Goal: Task Accomplishment & Management: Use online tool/utility

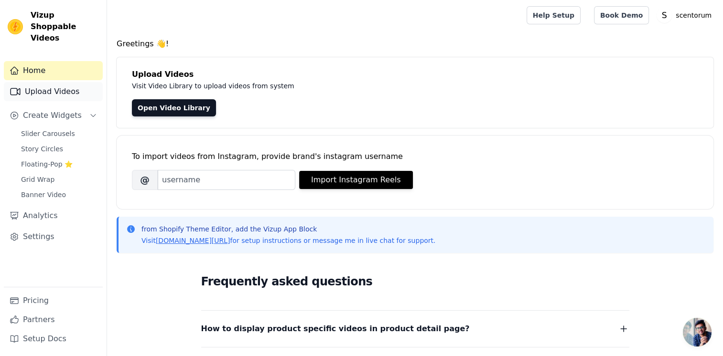
click at [83, 85] on link "Upload Videos" at bounding box center [53, 91] width 99 height 19
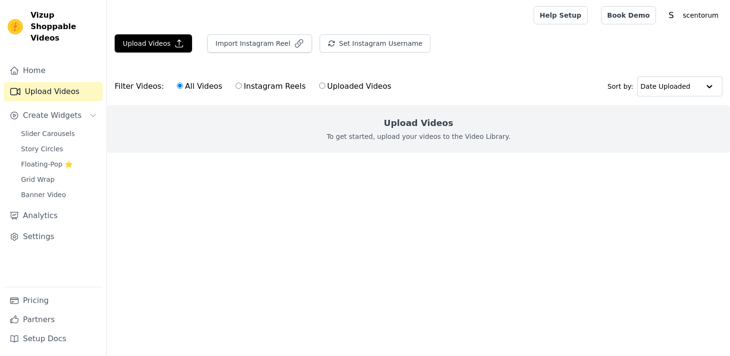
click at [70, 61] on link "Home" at bounding box center [53, 70] width 99 height 19
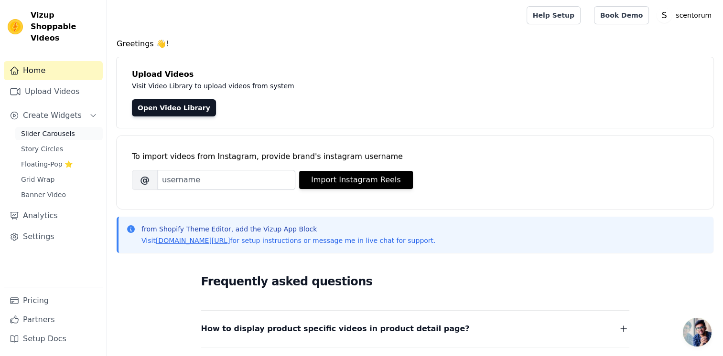
click at [64, 129] on span "Slider Carousels" at bounding box center [48, 134] width 54 height 10
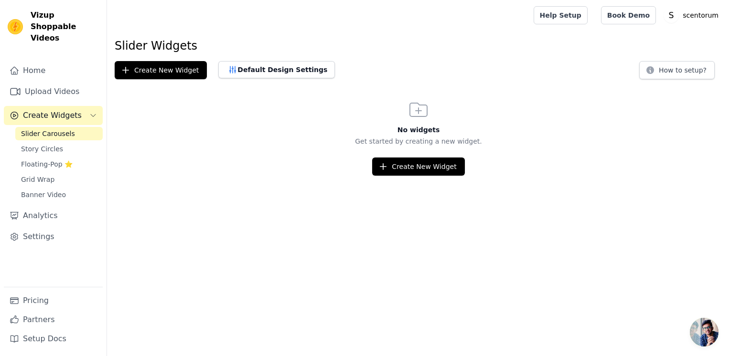
click at [75, 129] on div "Slider Carousels Story Circles Floating-Pop ⭐ Grid Wrap Banner Video" at bounding box center [58, 164] width 87 height 75
click at [65, 142] on link "Story Circles" at bounding box center [58, 148] width 87 height 13
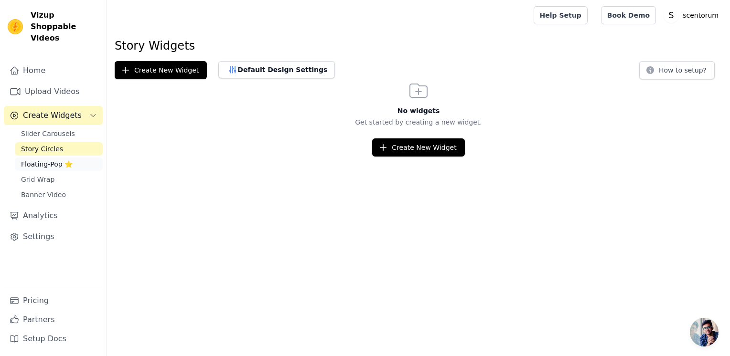
click at [56, 160] on span "Floating-Pop ⭐" at bounding box center [47, 165] width 52 height 10
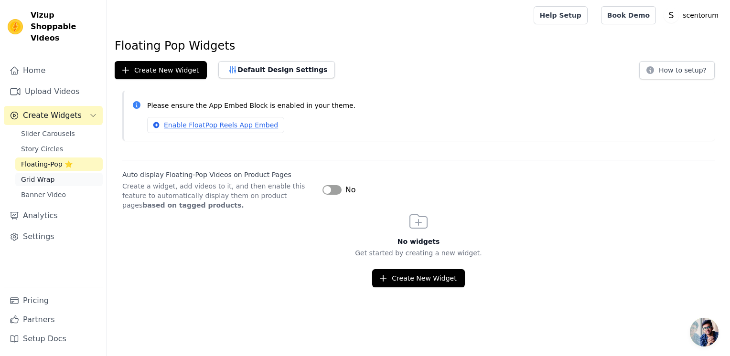
click at [58, 173] on link "Grid Wrap" at bounding box center [58, 179] width 87 height 13
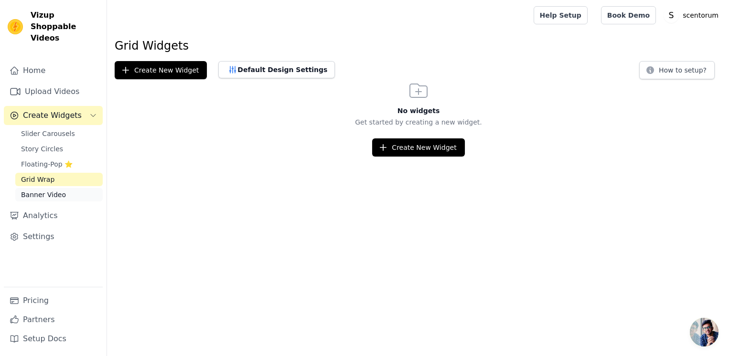
click at [62, 188] on link "Banner Video" at bounding box center [58, 194] width 87 height 13
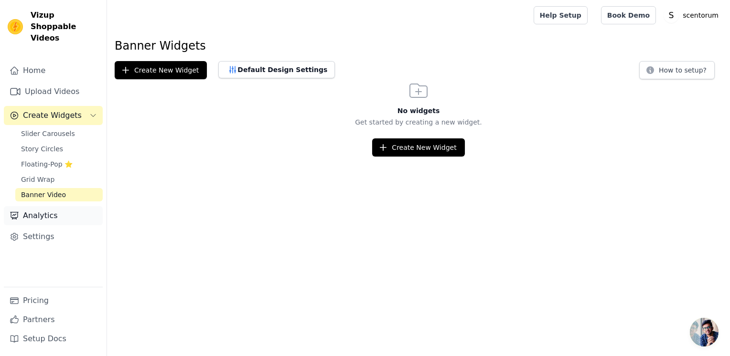
click at [59, 206] on link "Analytics" at bounding box center [53, 215] width 99 height 19
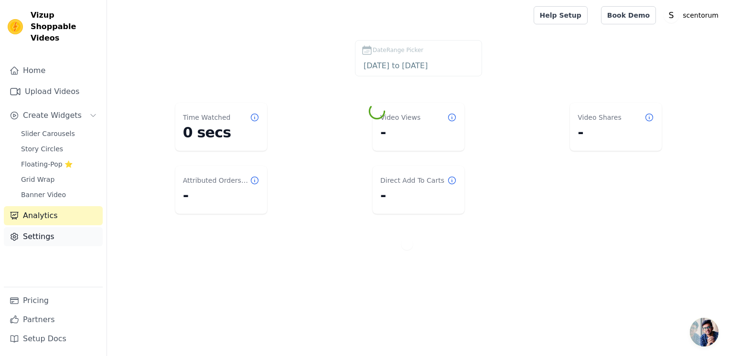
click at [40, 227] on link "Settings" at bounding box center [53, 236] width 99 height 19
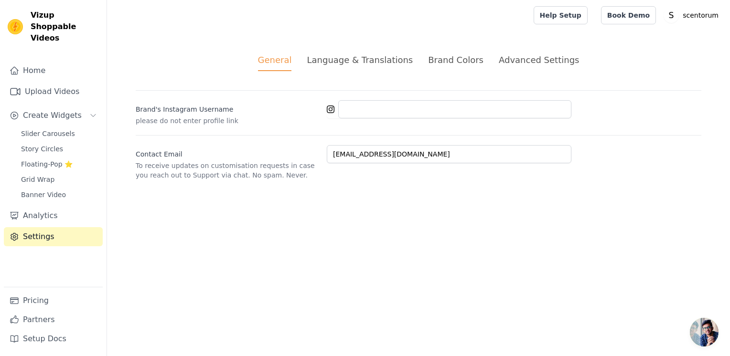
click at [438, 59] on div "Brand Colors" at bounding box center [455, 59] width 55 height 13
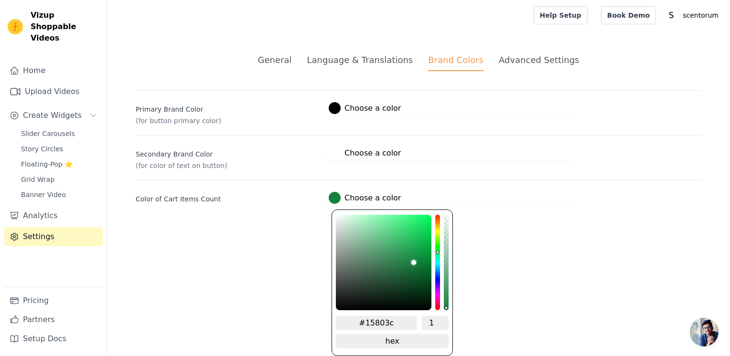
click at [331, 198] on div at bounding box center [335, 198] width 12 height 12
click at [336, 150] on div at bounding box center [335, 153] width 12 height 12
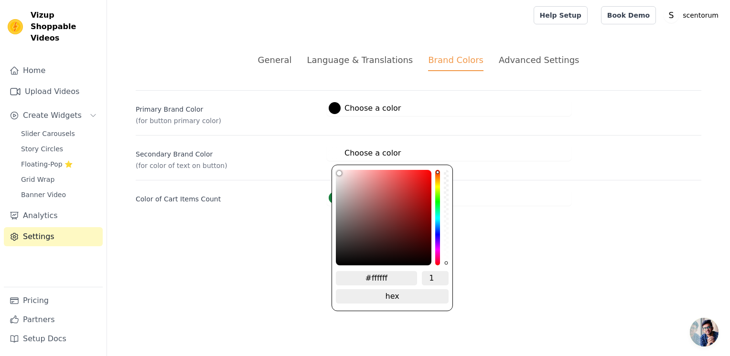
click at [262, 215] on div "General Language & Translations Brand Colors Advanced Settings unsaved changes …" at bounding box center [418, 130] width 611 height 198
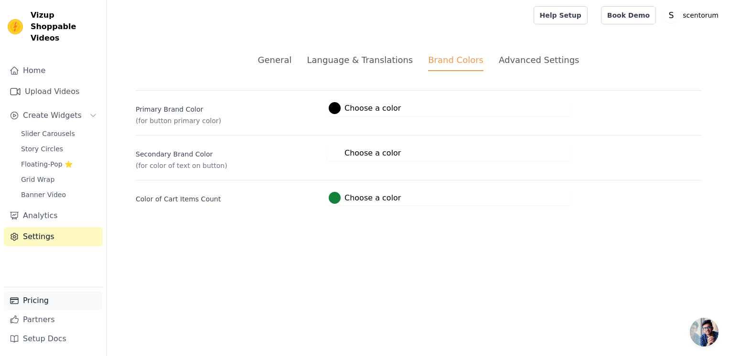
click at [61, 297] on link "Pricing" at bounding box center [53, 300] width 99 height 19
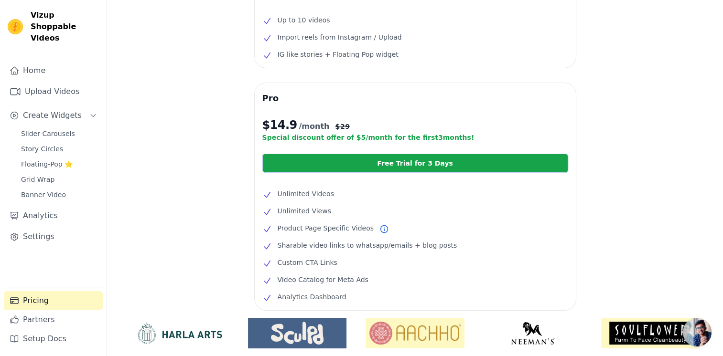
scroll to position [64, 0]
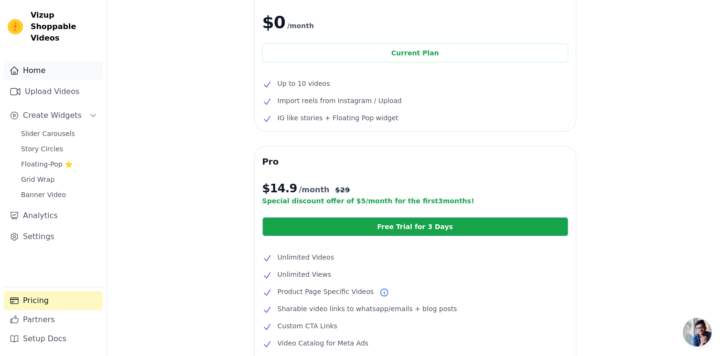
click at [48, 61] on link "Home" at bounding box center [53, 70] width 99 height 19
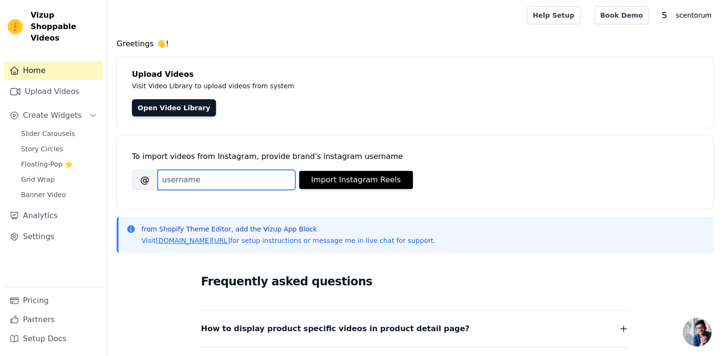
click at [212, 185] on input "Brand's Instagram Username" at bounding box center [227, 180] width 138 height 20
type input "scentorum"
click at [360, 189] on div "Brand's Instagram Username @ scentorum Import Instagram Reels" at bounding box center [415, 180] width 566 height 20
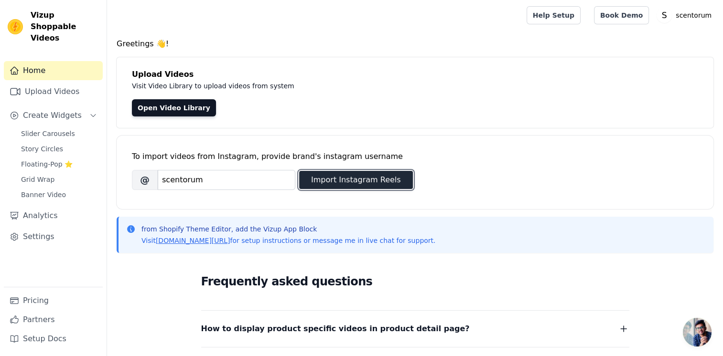
click at [351, 182] on button "Import Instagram Reels" at bounding box center [356, 180] width 114 height 18
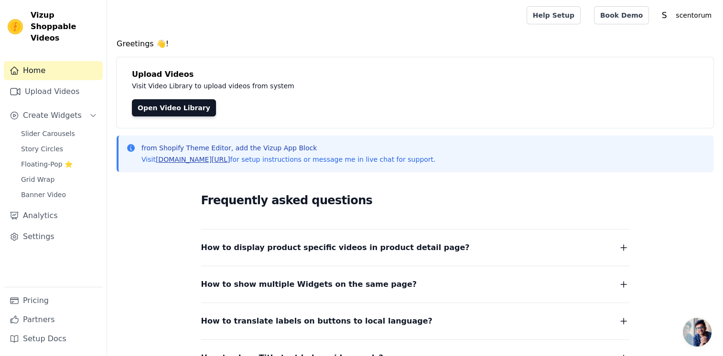
click at [227, 157] on link "[DOMAIN_NAME][URL]" at bounding box center [193, 160] width 75 height 8
click at [64, 82] on link "Upload Videos" at bounding box center [53, 91] width 99 height 19
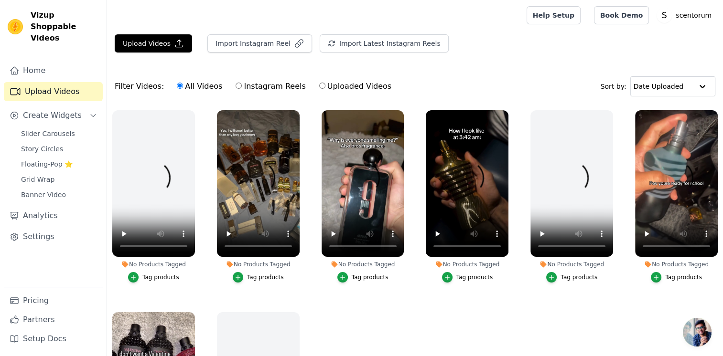
click at [346, 304] on ul "No Products Tagged Tag products No Products Tagged Tag products No Products Tag…" at bounding box center [415, 268] width 616 height 326
click at [171, 51] on button "Upload Videos" at bounding box center [153, 43] width 77 height 18
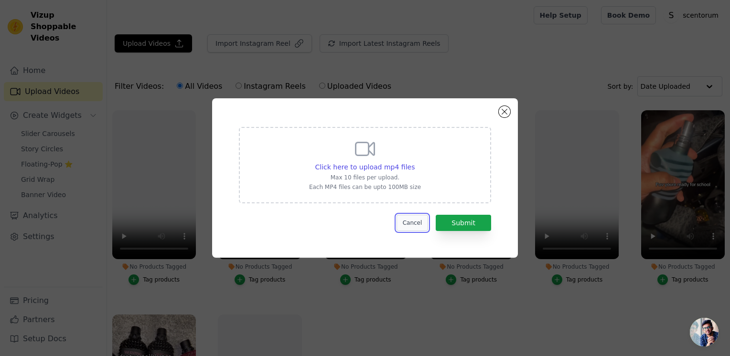
click at [410, 223] on button "Cancel" at bounding box center [412, 223] width 32 height 16
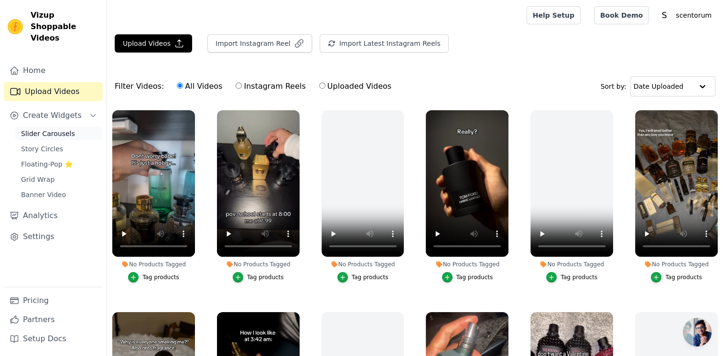
click at [61, 129] on span "Slider Carousels" at bounding box center [48, 134] width 54 height 10
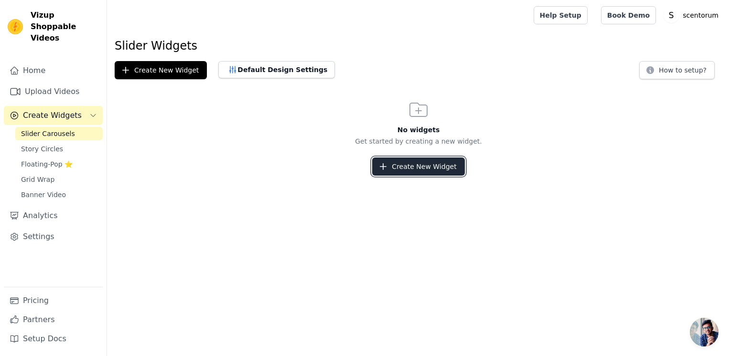
click at [380, 171] on button "Create New Widget" at bounding box center [418, 167] width 92 height 18
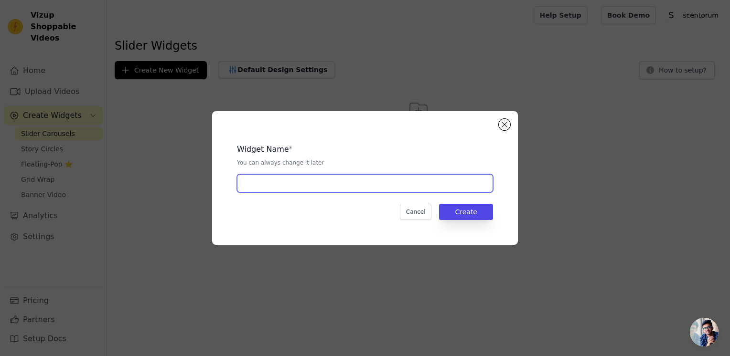
click at [392, 192] on input "text" at bounding box center [365, 183] width 256 height 18
type input "One"
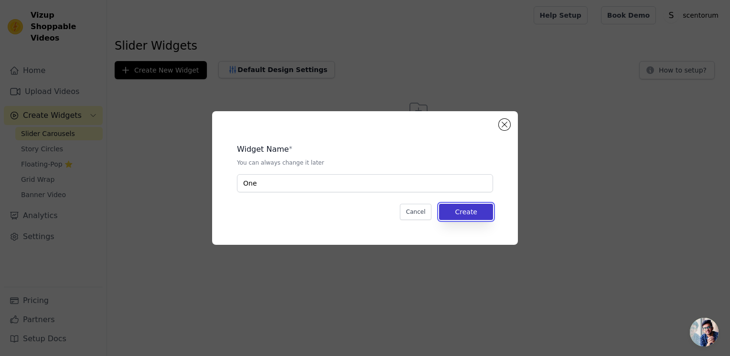
click at [484, 208] on button "Create" at bounding box center [466, 212] width 54 height 16
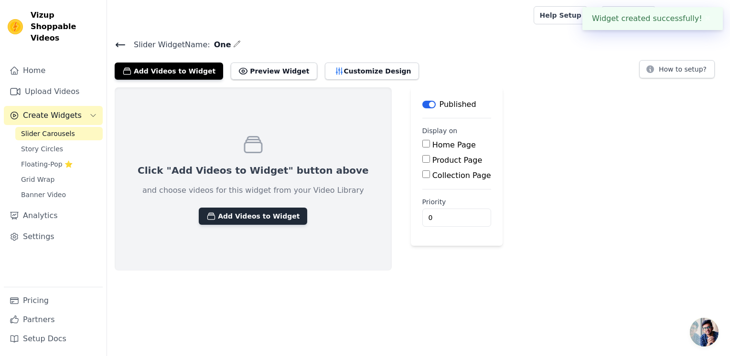
click at [229, 213] on button "Add Videos to Widget" at bounding box center [253, 216] width 108 height 17
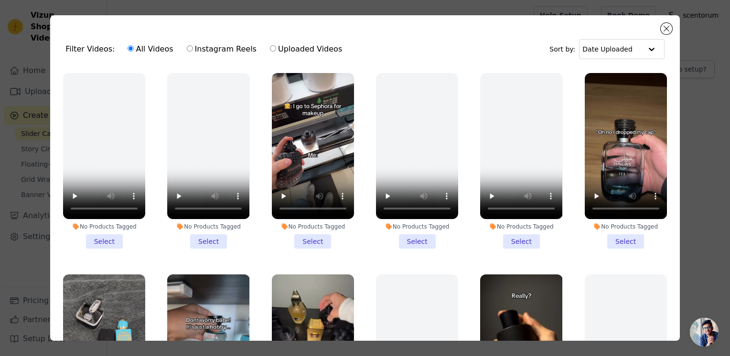
click at [300, 238] on li "No Products Tagged Select" at bounding box center [313, 161] width 82 height 176
click at [0, 0] on input "No Products Tagged Select" at bounding box center [0, 0] width 0 height 0
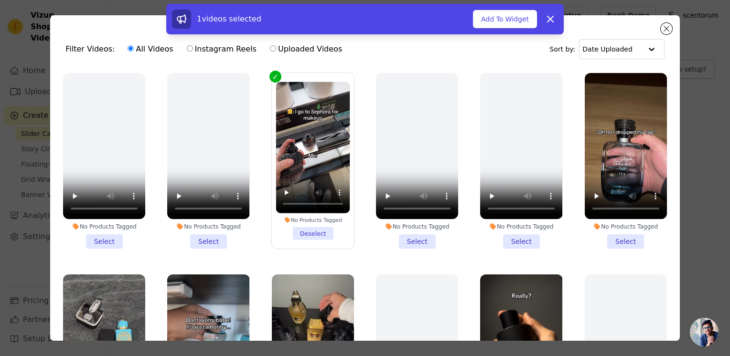
scroll to position [64, 0]
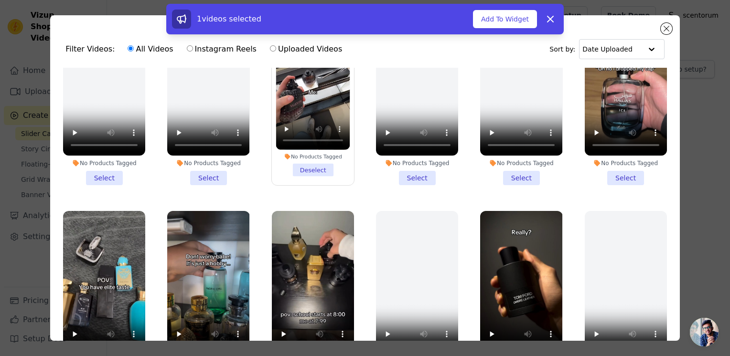
click at [600, 172] on li "No Products Tagged Select" at bounding box center [626, 98] width 82 height 176
click at [0, 0] on input "No Products Tagged Select" at bounding box center [0, 0] width 0 height 0
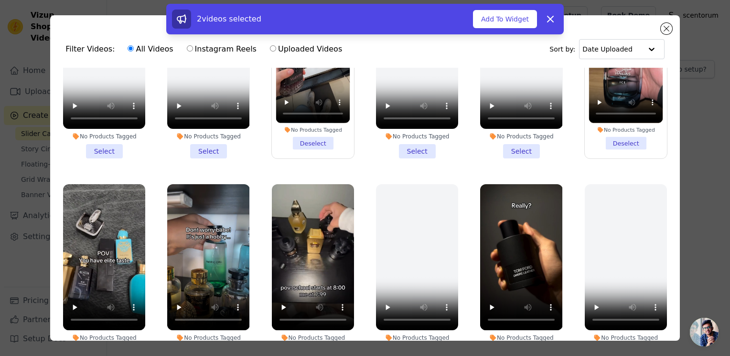
scroll to position [191, 0]
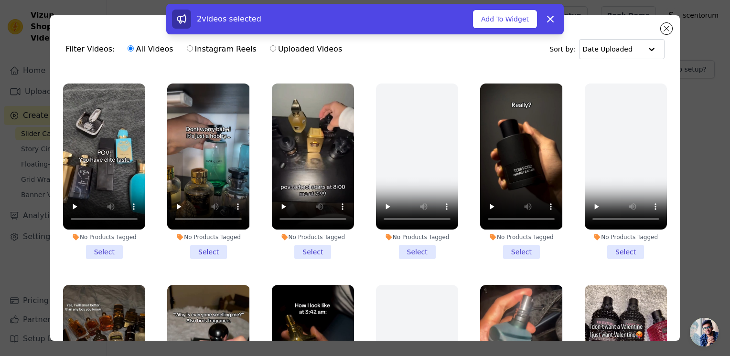
click at [520, 240] on li "No Products Tagged Select" at bounding box center [521, 172] width 82 height 176
click at [0, 0] on input "No Products Tagged Select" at bounding box center [0, 0] width 0 height 0
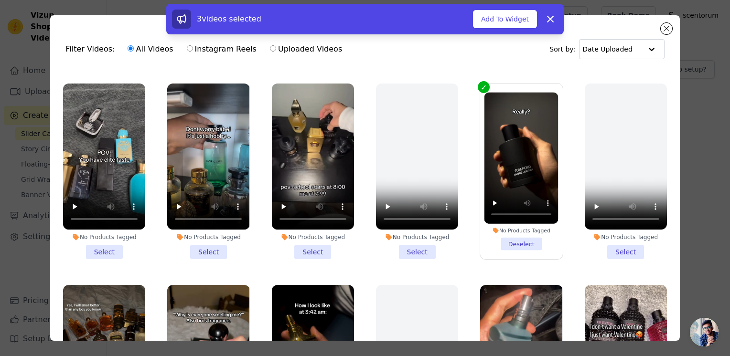
click at [315, 249] on li "No Products Tagged Select" at bounding box center [313, 172] width 82 height 176
click at [0, 0] on input "No Products Tagged Select" at bounding box center [0, 0] width 0 height 0
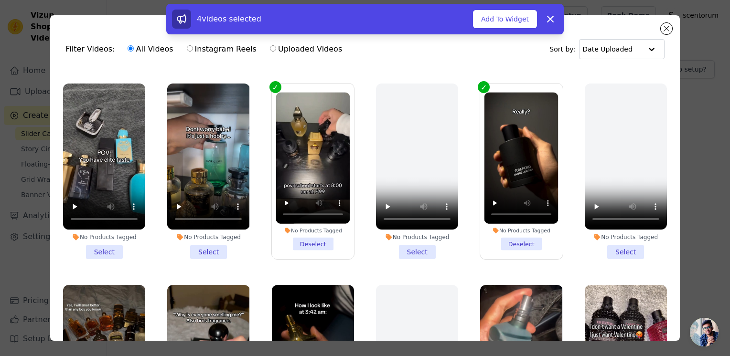
click at [211, 246] on li "No Products Tagged Select" at bounding box center [208, 172] width 82 height 176
click at [0, 0] on input "No Products Tagged Select" at bounding box center [0, 0] width 0 height 0
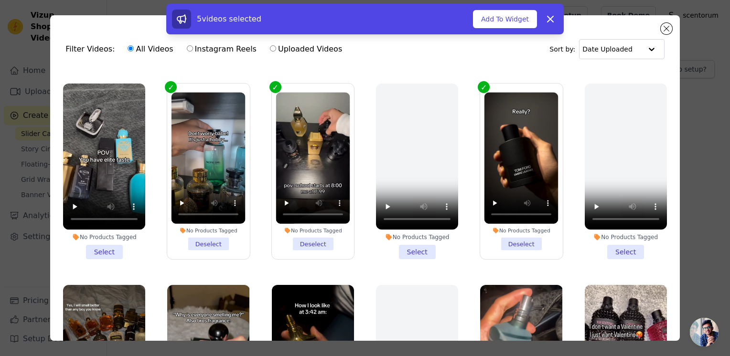
click at [112, 241] on li "No Products Tagged Select" at bounding box center [104, 172] width 82 height 176
click at [0, 0] on input "No Products Tagged Select" at bounding box center [0, 0] width 0 height 0
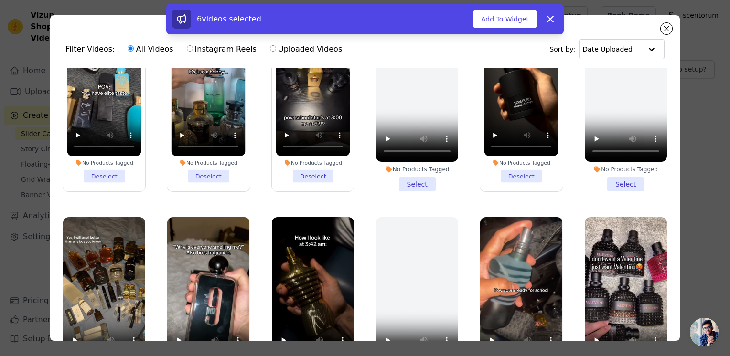
scroll to position [318, 0]
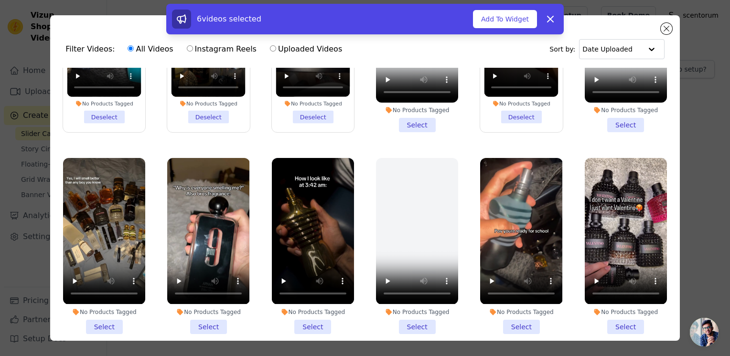
click at [499, 317] on li "No Products Tagged Select" at bounding box center [521, 246] width 82 height 176
click at [0, 0] on input "No Products Tagged Select" at bounding box center [0, 0] width 0 height 0
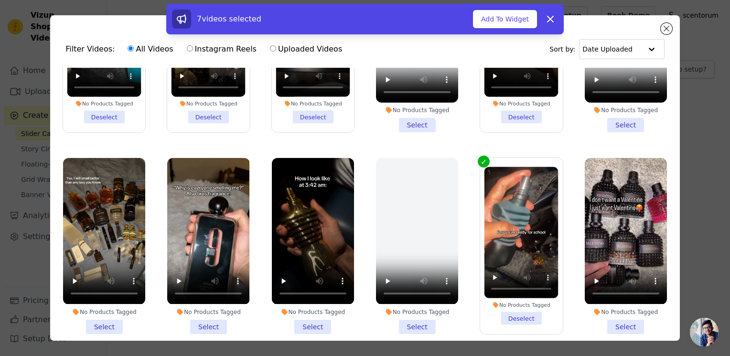
click at [610, 318] on li "No Products Tagged Select" at bounding box center [626, 246] width 82 height 176
click at [0, 0] on input "No Products Tagged Select" at bounding box center [0, 0] width 0 height 0
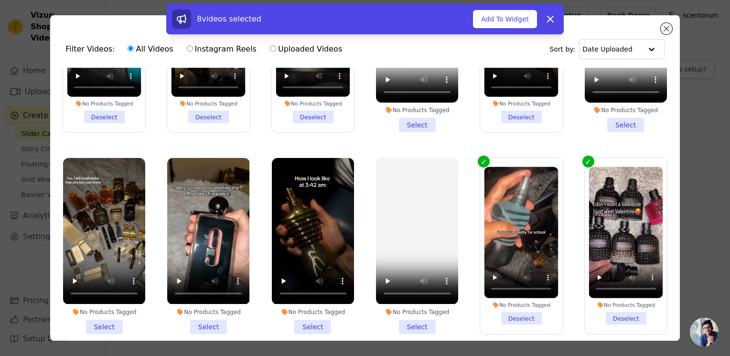
click at [306, 318] on li "No Products Tagged Select" at bounding box center [313, 246] width 82 height 176
click at [0, 0] on input "No Products Tagged Select" at bounding box center [0, 0] width 0 height 0
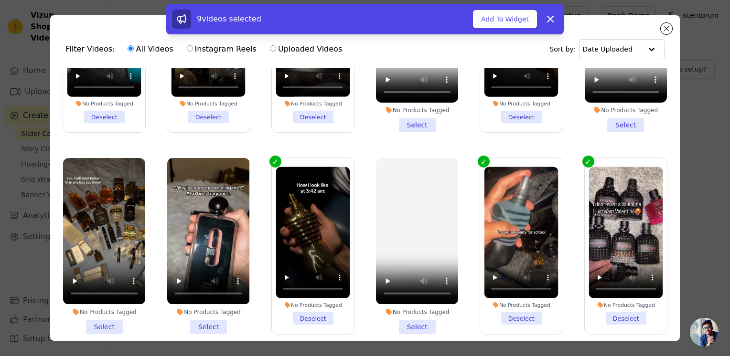
click at [100, 319] on li "No Products Tagged Select" at bounding box center [104, 246] width 82 height 176
click at [0, 0] on input "No Products Tagged Select" at bounding box center [0, 0] width 0 height 0
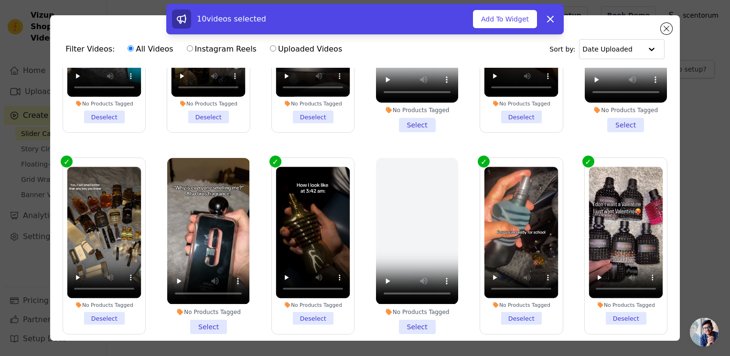
click at [183, 317] on li "No Products Tagged Select" at bounding box center [208, 246] width 82 height 176
click at [0, 0] on input "No Products Tagged Select" at bounding box center [0, 0] width 0 height 0
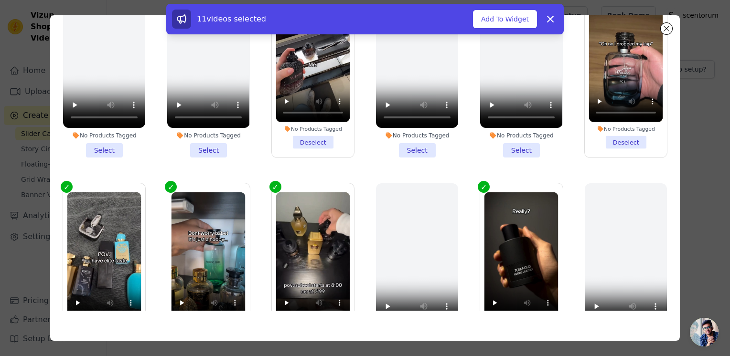
scroll to position [0, 0]
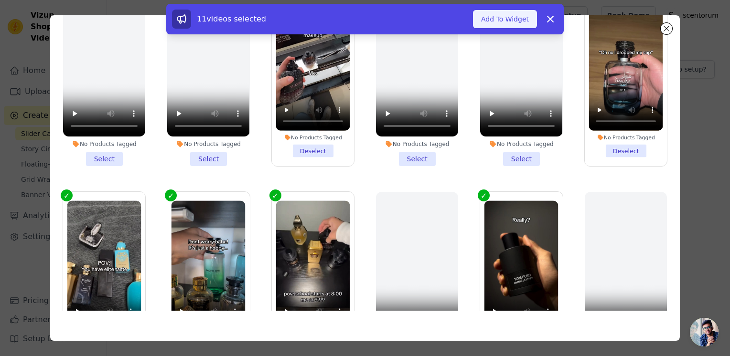
click at [506, 21] on button "Add To Widget" at bounding box center [505, 19] width 64 height 18
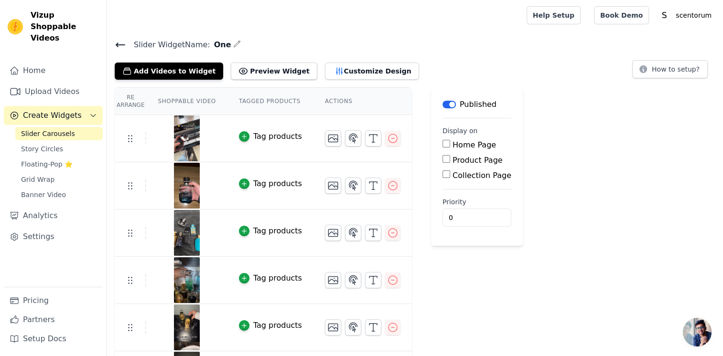
click at [442, 147] on input "Home Page" at bounding box center [446, 144] width 8 height 8
checkbox input "true"
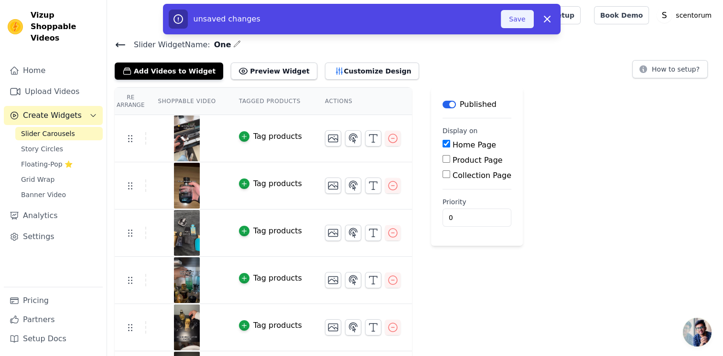
click at [513, 20] on button "Save" at bounding box center [517, 19] width 32 height 18
click at [508, 21] on button "Save" at bounding box center [517, 19] width 32 height 18
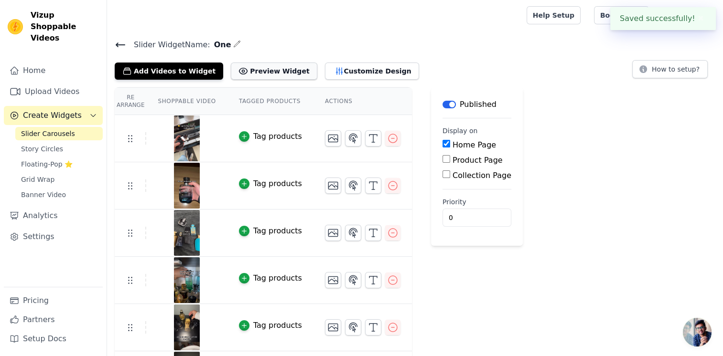
click at [276, 72] on button "Preview Widget" at bounding box center [274, 71] width 86 height 17
click at [338, 76] on button "Customize Design" at bounding box center [372, 71] width 94 height 17
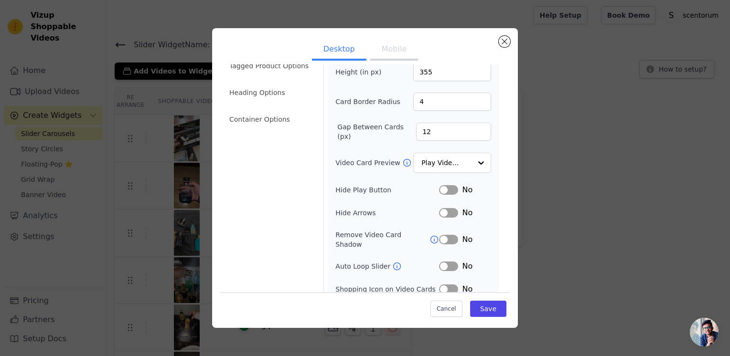
scroll to position [64, 0]
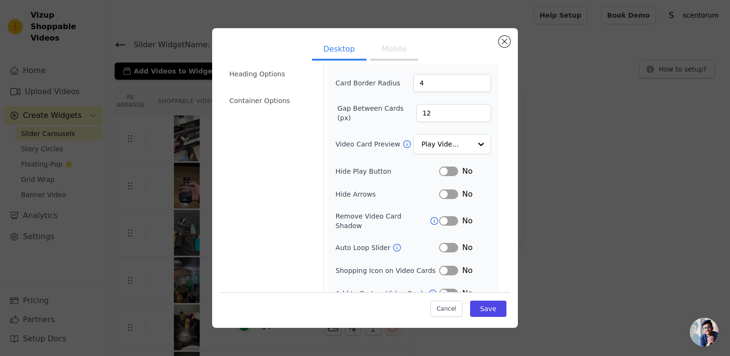
click at [429, 216] on icon at bounding box center [434, 221] width 10 height 10
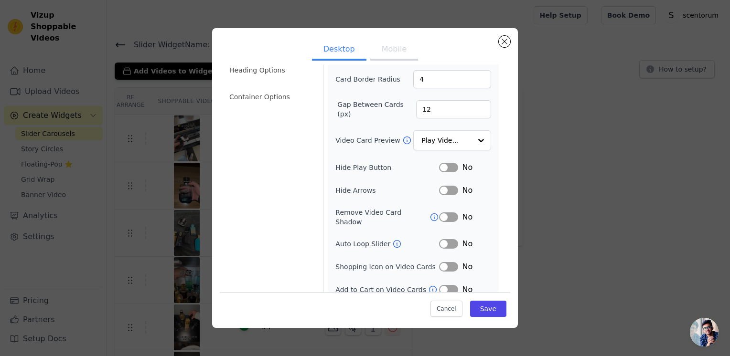
scroll to position [68, 0]
click at [441, 284] on button "Label" at bounding box center [448, 289] width 19 height 10
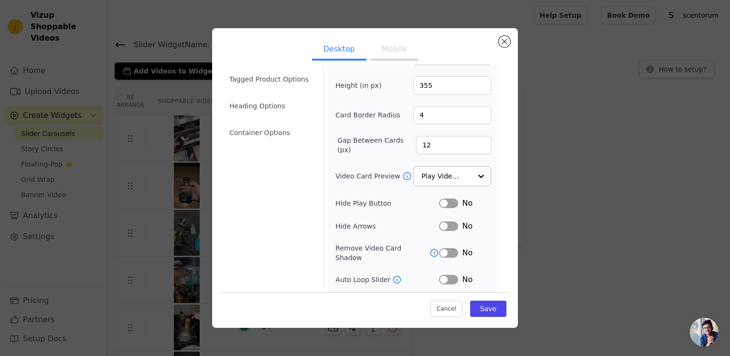
scroll to position [0, 0]
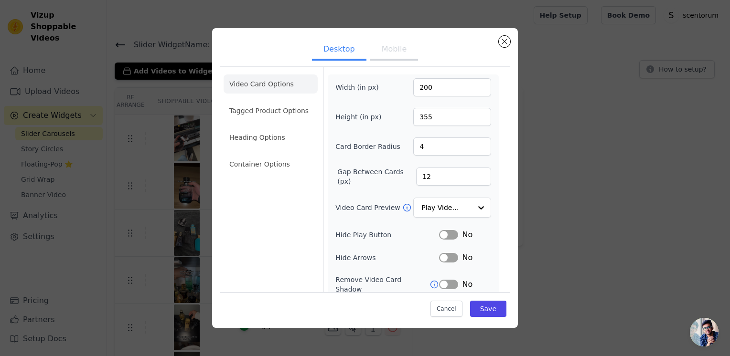
click at [390, 42] on button "Mobile" at bounding box center [394, 50] width 48 height 21
click at [344, 52] on button "Desktop" at bounding box center [339, 50] width 54 height 21
click at [270, 117] on li "Tagged Product Options" at bounding box center [271, 110] width 94 height 19
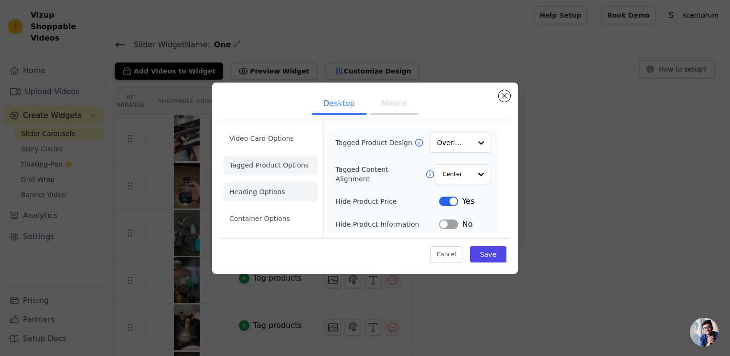
click at [267, 182] on li "Heading Options" at bounding box center [271, 191] width 94 height 19
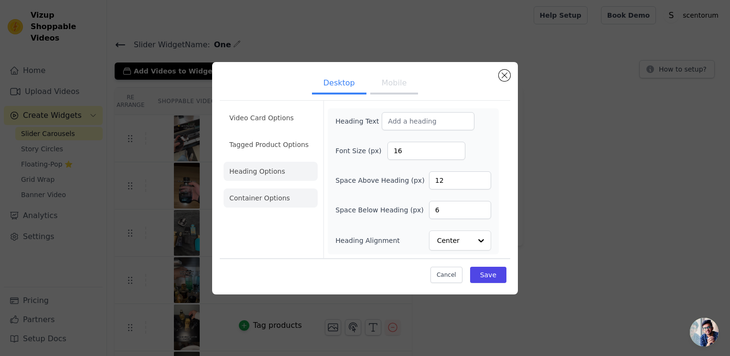
click at [266, 198] on li "Container Options" at bounding box center [271, 198] width 94 height 19
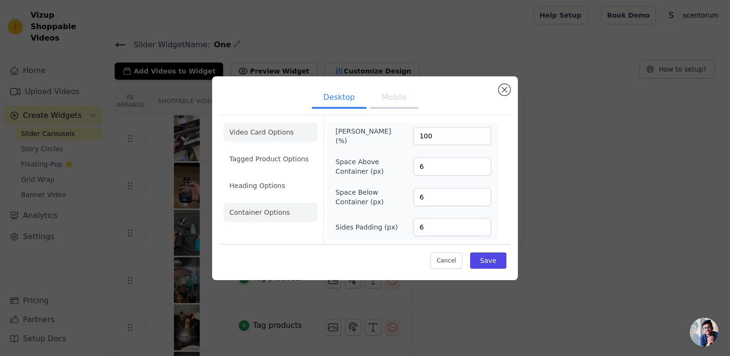
click at [273, 134] on li "Video Card Options" at bounding box center [271, 132] width 94 height 19
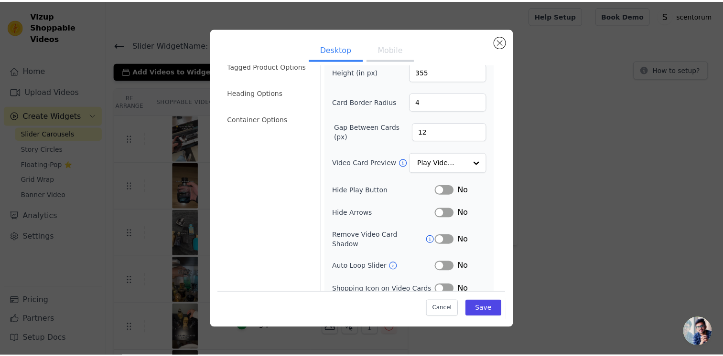
scroll to position [64, 0]
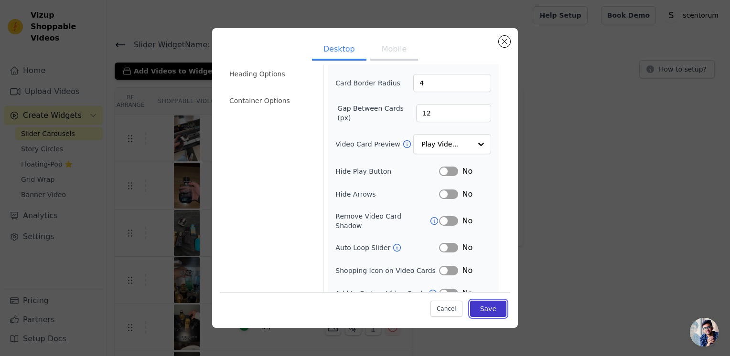
click at [479, 309] on button "Save" at bounding box center [488, 308] width 36 height 16
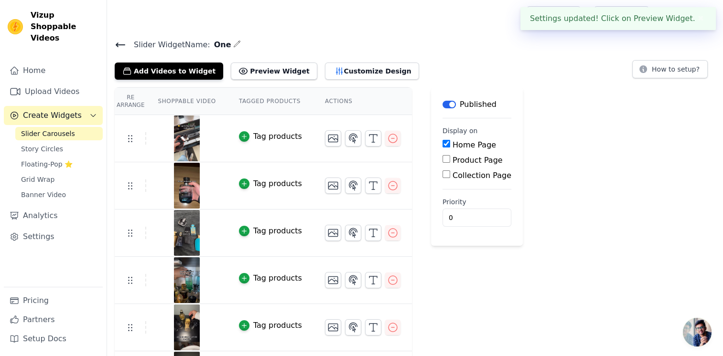
click at [186, 101] on th "Shoppable Video" at bounding box center [186, 101] width 81 height 27
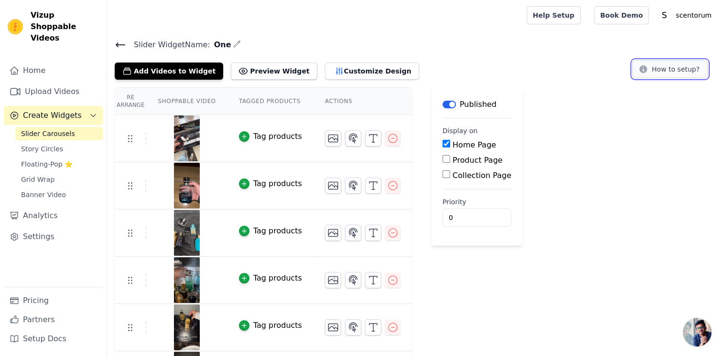
click at [663, 68] on button "How to setup?" at bounding box center [669, 69] width 75 height 18
click at [68, 142] on link "Story Circles" at bounding box center [58, 148] width 87 height 13
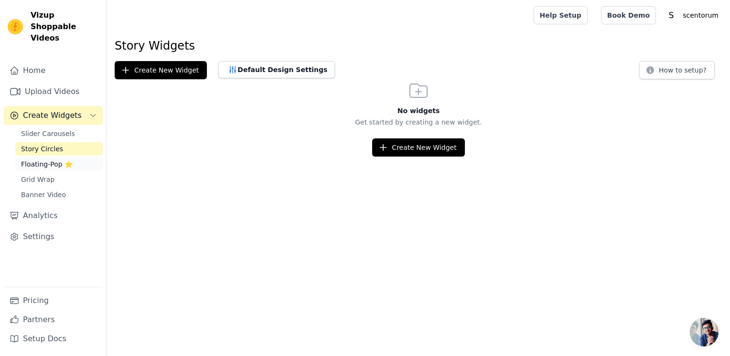
click at [71, 158] on link "Floating-Pop ⭐" at bounding box center [58, 164] width 87 height 13
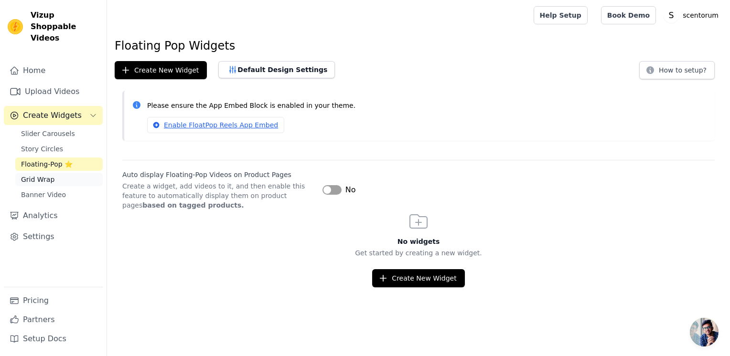
click at [66, 173] on link "Grid Wrap" at bounding box center [58, 179] width 87 height 13
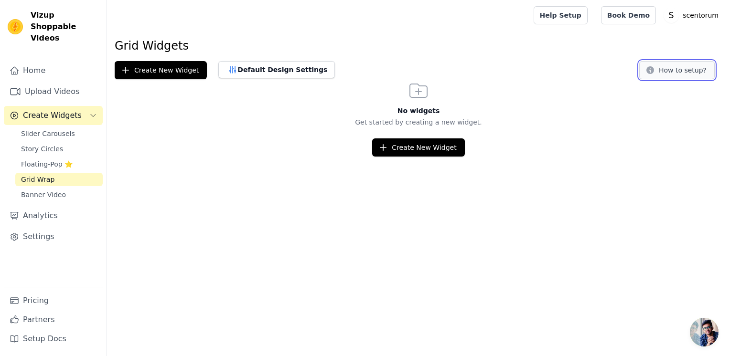
click at [650, 71] on icon at bounding box center [650, 70] width 10 height 10
click at [51, 127] on link "Slider Carousels" at bounding box center [58, 133] width 87 height 13
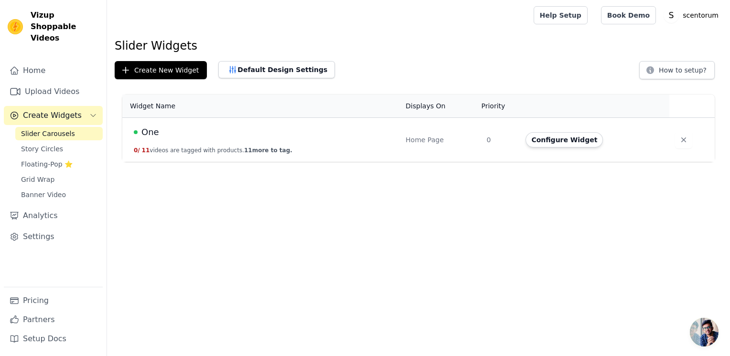
click at [156, 138] on span "One" at bounding box center [150, 132] width 18 height 13
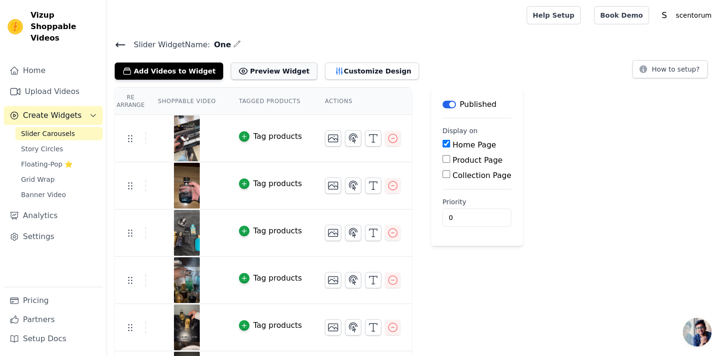
click at [246, 71] on button "Preview Widget" at bounding box center [274, 71] width 86 height 17
click at [43, 209] on link "Analytics" at bounding box center [53, 215] width 99 height 19
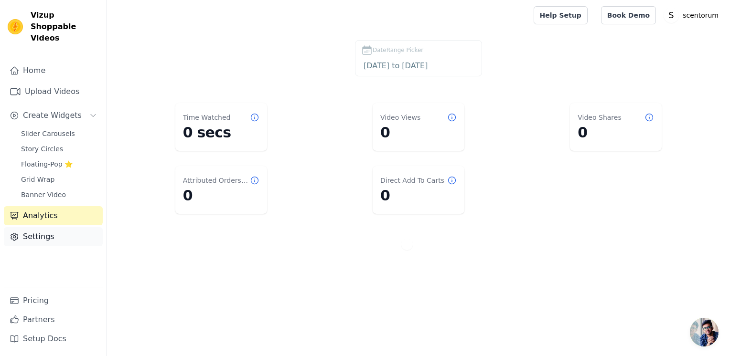
click at [48, 227] on link "Settings" at bounding box center [53, 236] width 99 height 19
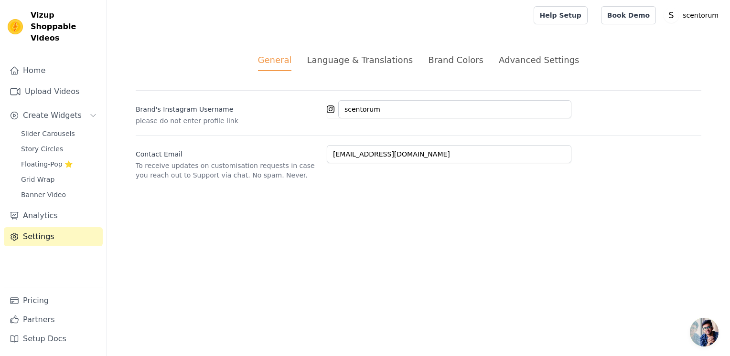
click at [442, 58] on div "Brand Colors" at bounding box center [455, 59] width 55 height 13
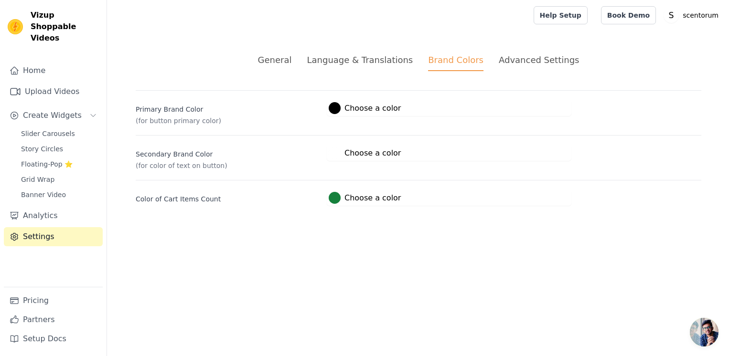
click at [506, 58] on div "Advanced Settings" at bounding box center [539, 59] width 80 height 13
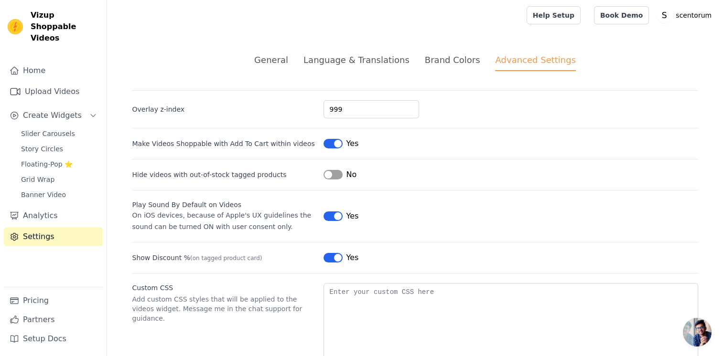
scroll to position [33, 0]
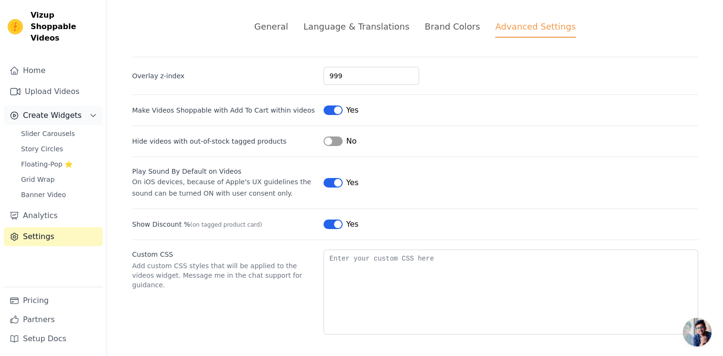
click at [71, 110] on button "Create Widgets" at bounding box center [53, 115] width 99 height 19
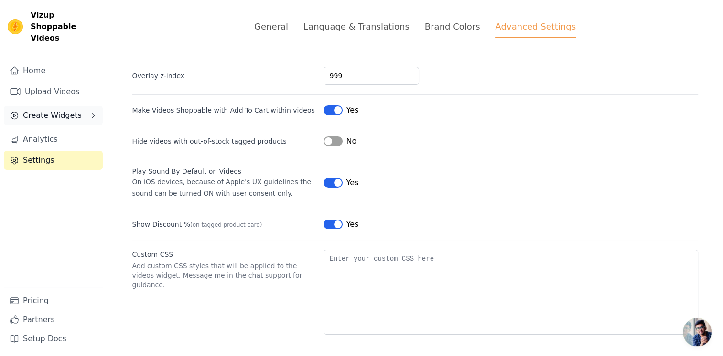
click at [61, 110] on span "Create Widgets" at bounding box center [52, 115] width 59 height 11
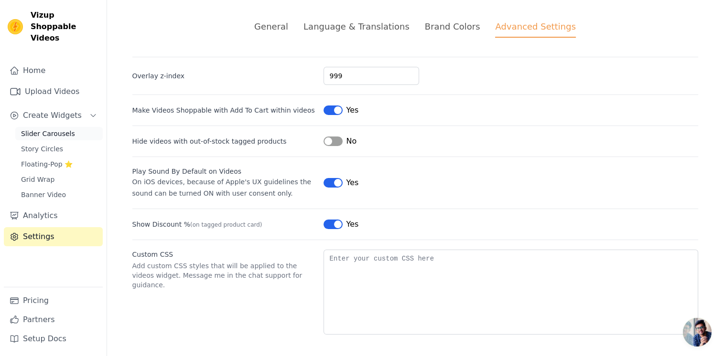
click at [63, 129] on span "Slider Carousels" at bounding box center [48, 134] width 54 height 10
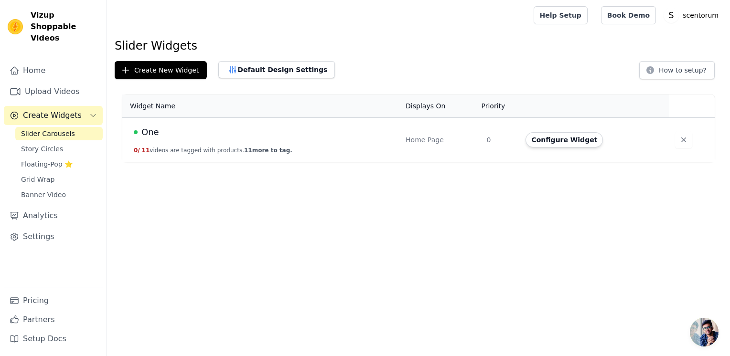
click at [173, 137] on div "One" at bounding box center [264, 132] width 260 height 13
click at [72, 142] on link "Story Circles" at bounding box center [58, 148] width 87 height 13
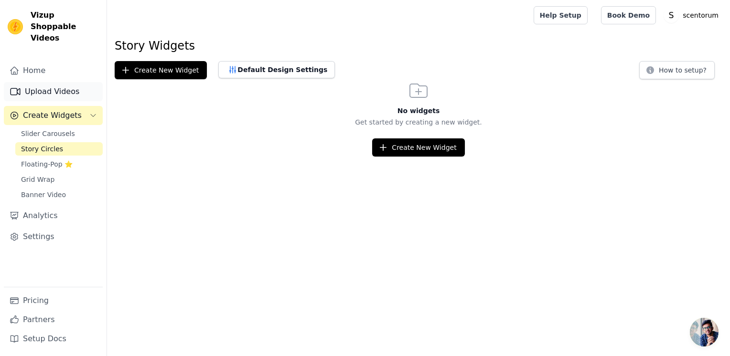
click at [63, 82] on link "Upload Videos" at bounding box center [53, 91] width 99 height 19
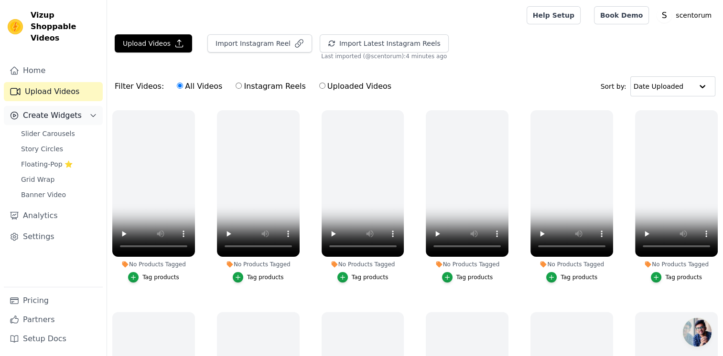
click at [64, 110] on span "Create Widgets" at bounding box center [52, 115] width 59 height 11
click at [50, 127] on link "Slider Carousels" at bounding box center [58, 133] width 87 height 13
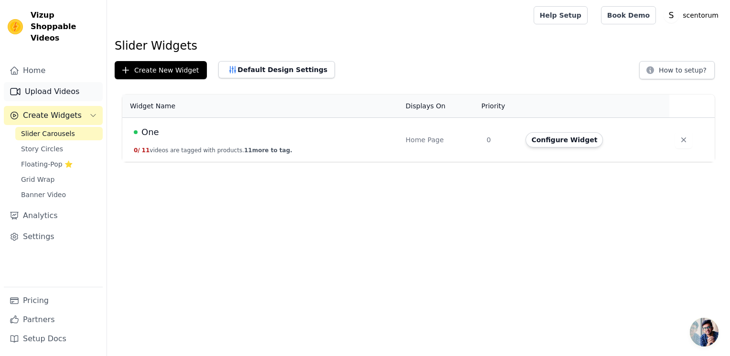
click at [76, 82] on link "Upload Videos" at bounding box center [53, 91] width 99 height 19
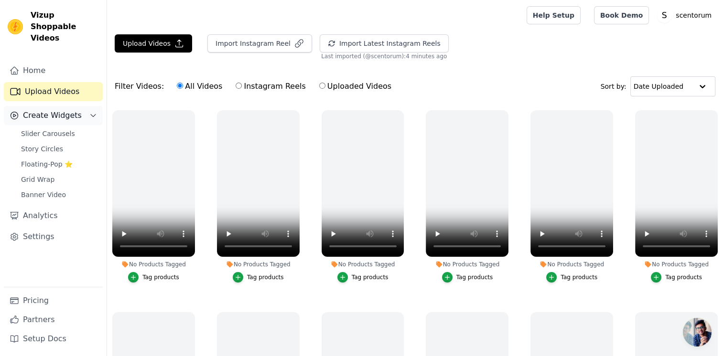
click at [65, 110] on span "Create Widgets" at bounding box center [52, 115] width 59 height 11
click at [57, 110] on span "Create Widgets" at bounding box center [52, 115] width 59 height 11
click at [48, 129] on div "Slider Carousels Story Circles Floating-Pop ⭐ Grid Wrap Banner Video" at bounding box center [58, 164] width 87 height 75
click at [47, 129] on span "Slider Carousels" at bounding box center [48, 134] width 54 height 10
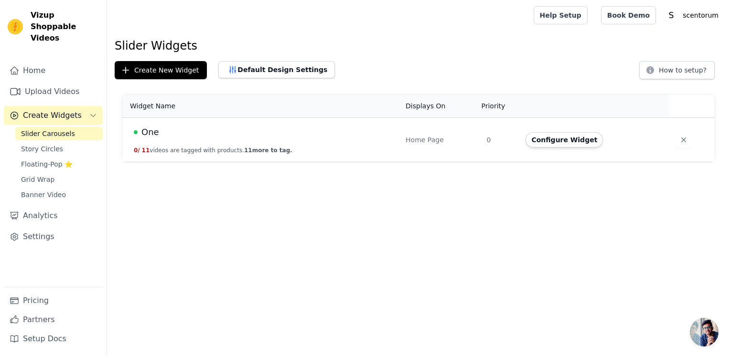
click at [296, 144] on td "One 0 / 11 videos are tagged with products. 11 more to tag." at bounding box center [261, 140] width 278 height 44
click at [180, 134] on div "One" at bounding box center [264, 132] width 260 height 13
click at [144, 136] on span "One" at bounding box center [150, 132] width 18 height 13
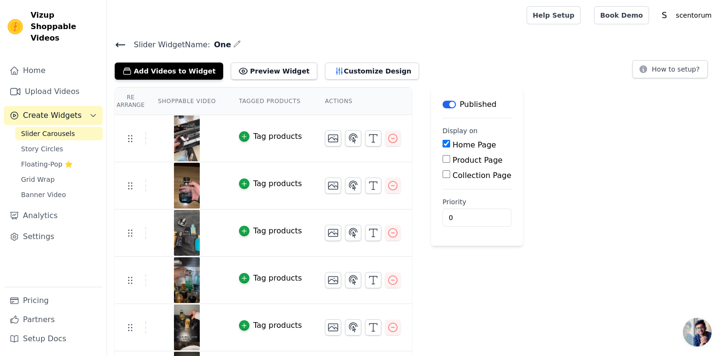
click at [431, 162] on main "Label Published Display on Home Page Product Page Collection Page Priority 0" at bounding box center [477, 166] width 92 height 159
click at [442, 163] on div "Product Page" at bounding box center [476, 160] width 69 height 11
click at [442, 160] on input "Product Page" at bounding box center [446, 159] width 8 height 8
checkbox input "true"
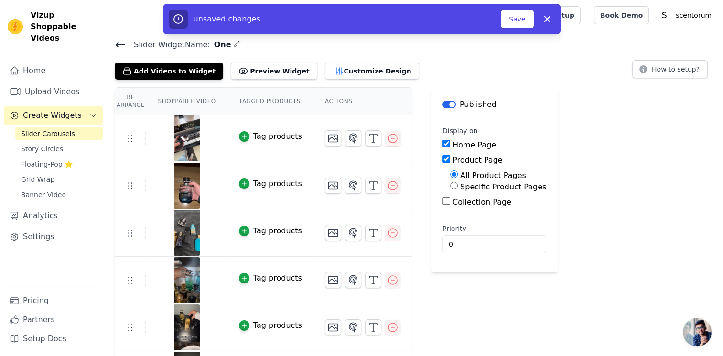
click at [450, 188] on div "Specific Product Pages" at bounding box center [498, 187] width 96 height 11
click at [450, 182] on input "Specific Product Pages" at bounding box center [454, 186] width 8 height 8
radio input "true"
click at [450, 175] on input "All Product Pages" at bounding box center [454, 175] width 8 height 8
radio input "true"
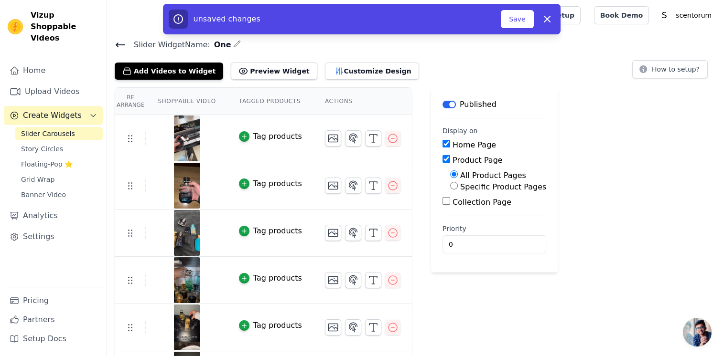
click at [442, 158] on input "Product Page" at bounding box center [446, 159] width 8 height 8
checkbox input "false"
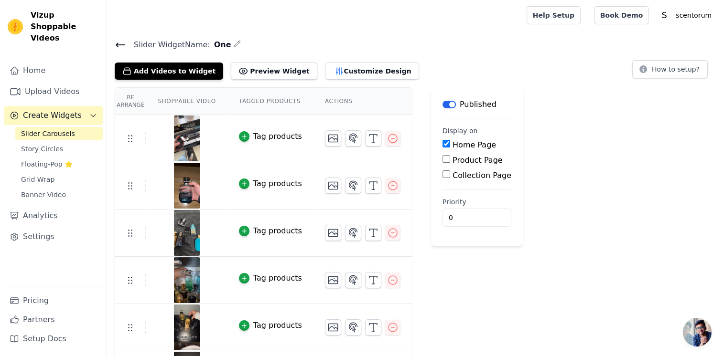
click at [535, 116] on div "Re Arrange Shoppable Video Tagged Products Actions Tag products Tag products Ta…" at bounding box center [415, 361] width 616 height 548
click at [56, 64] on link "Home" at bounding box center [53, 70] width 99 height 19
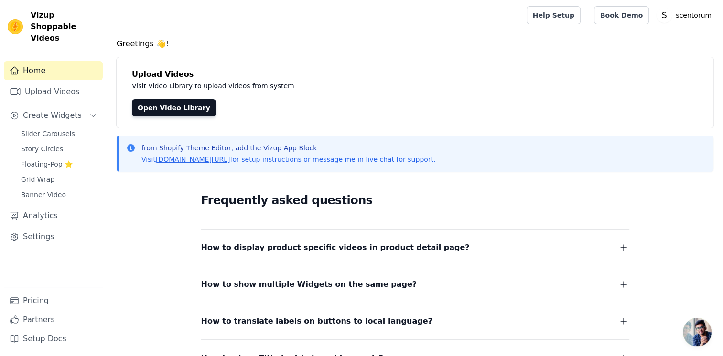
click at [4, 61] on link "Home" at bounding box center [53, 70] width 99 height 19
